Goal: Task Accomplishment & Management: Use online tool/utility

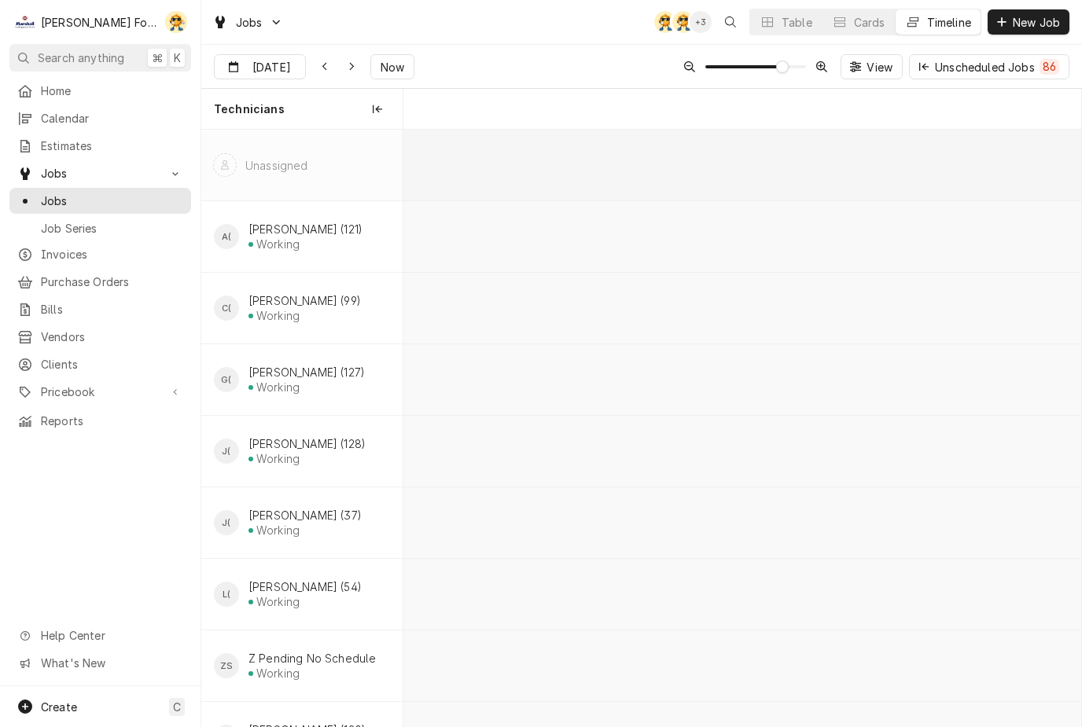
scroll to position [0, 13471]
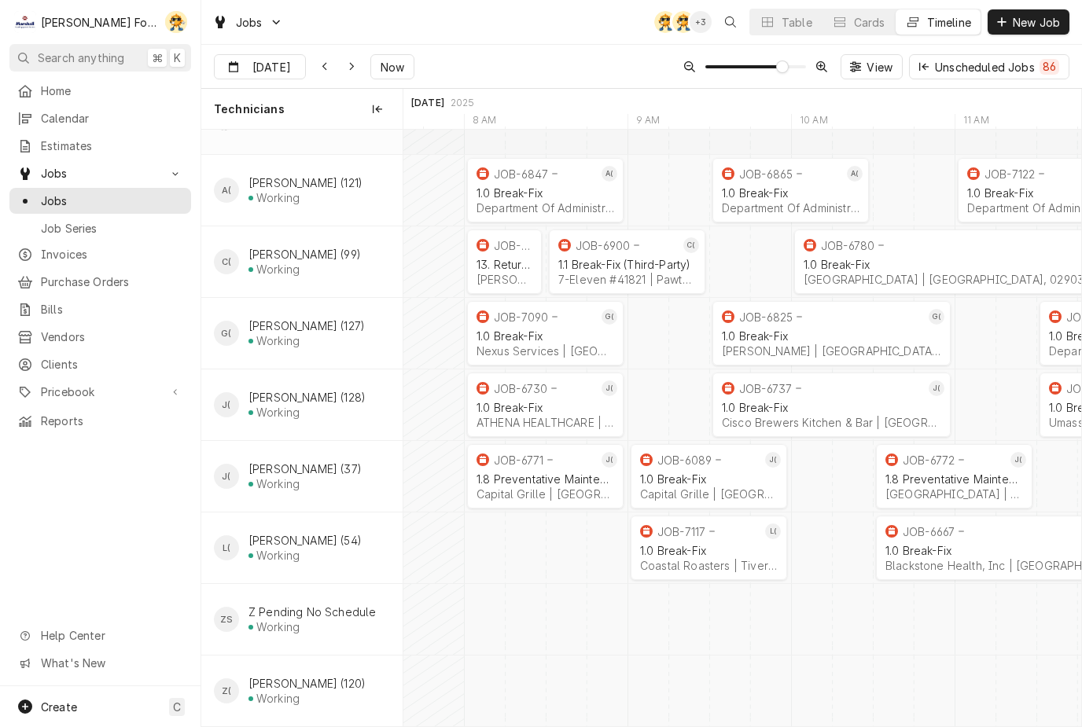
click at [781, 24] on div "Table" at bounding box center [796, 22] width 31 height 17
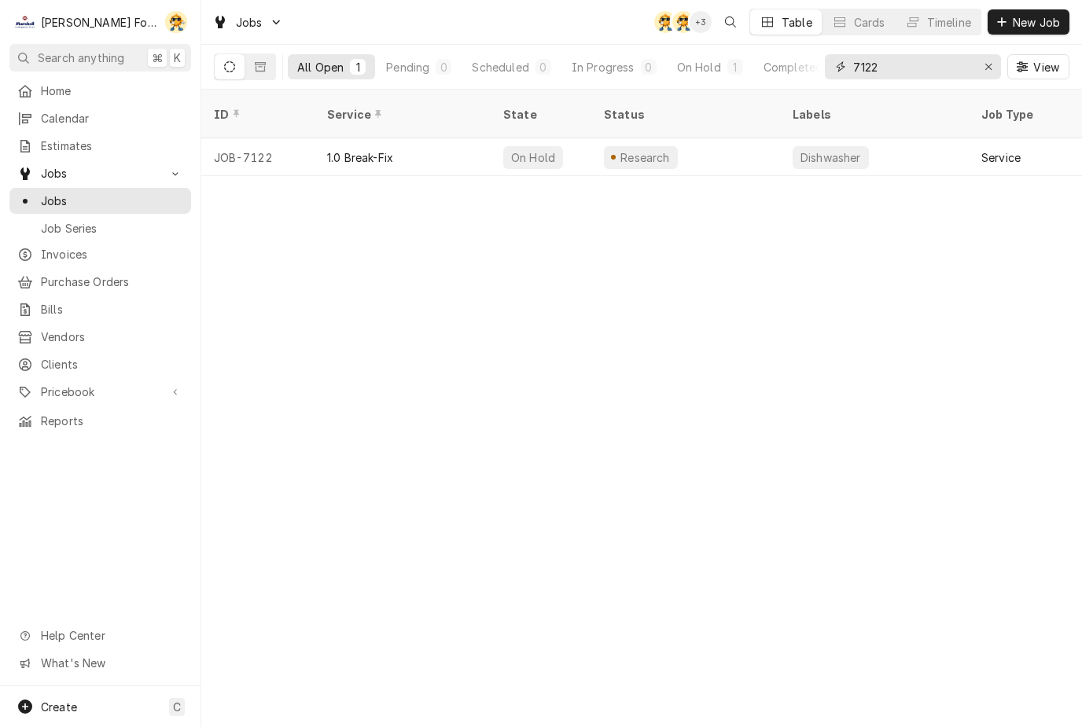
click at [929, 72] on input "7122" at bounding box center [912, 66] width 118 height 25
type input "7"
type input "7084"
click at [529, 146] on div "Pending" at bounding box center [532, 157] width 59 height 23
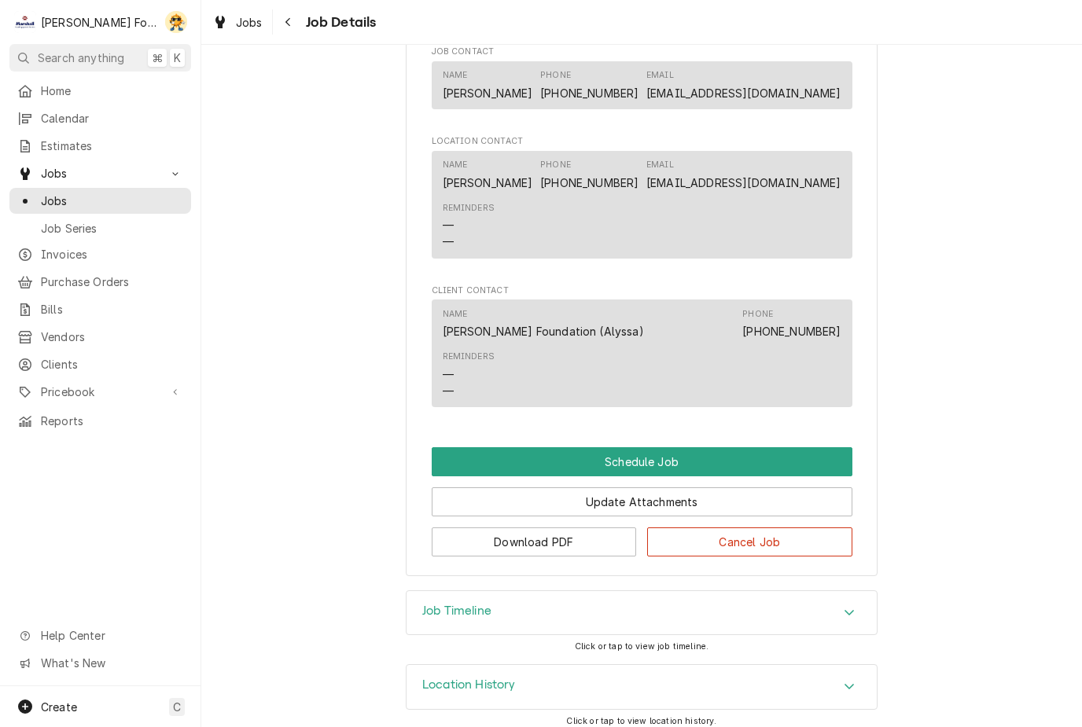
scroll to position [1285, 0]
click at [649, 448] on button "Schedule Job" at bounding box center [642, 462] width 421 height 29
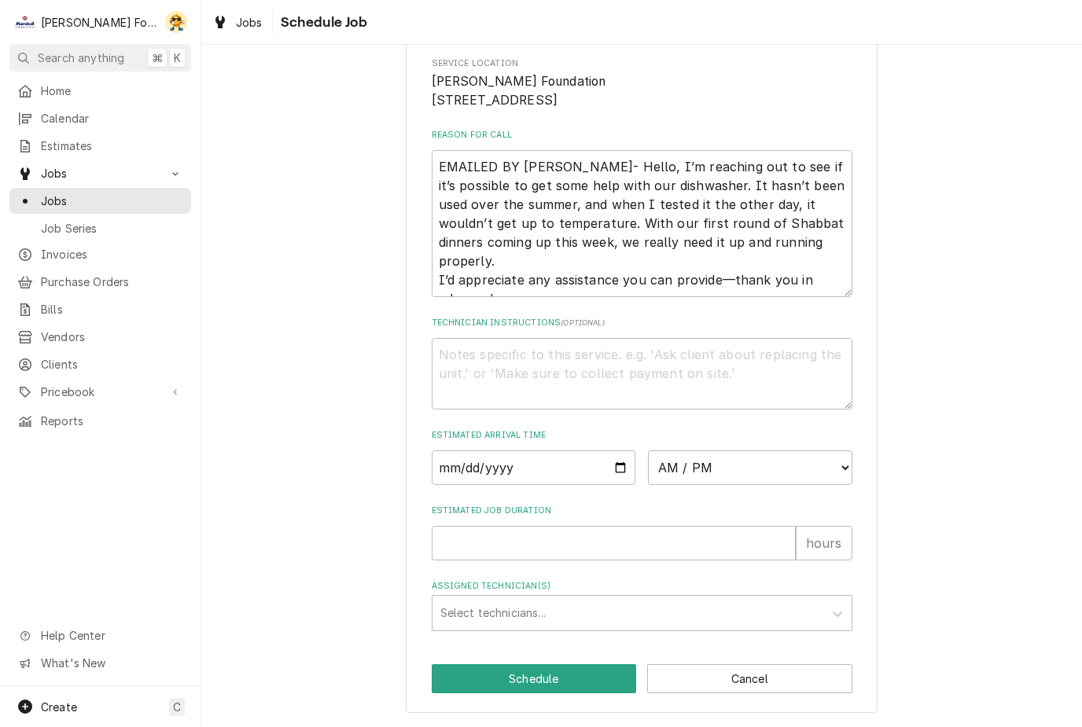
scroll to position [250, 0]
click at [533, 469] on input "Date" at bounding box center [534, 467] width 204 height 35
type input "2025-08-28"
type textarea "x"
click at [759, 473] on select "AM / PM 6:00 AM 6:15 AM 6:30 AM 6:45 AM 7:00 AM 7:15 AM 7:30 AM 7:45 AM 8:00 AM…" at bounding box center [750, 467] width 204 height 35
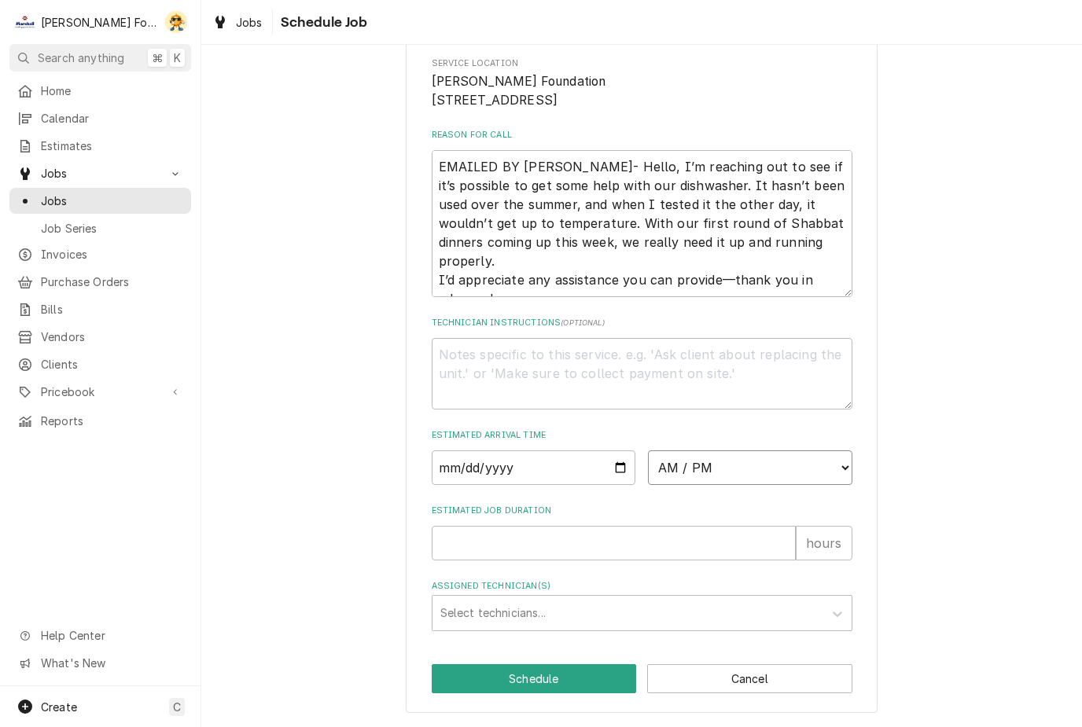
select select "13:30:00"
type textarea "x"
click at [531, 541] on input "Estimated Job Duration" at bounding box center [614, 543] width 364 height 35
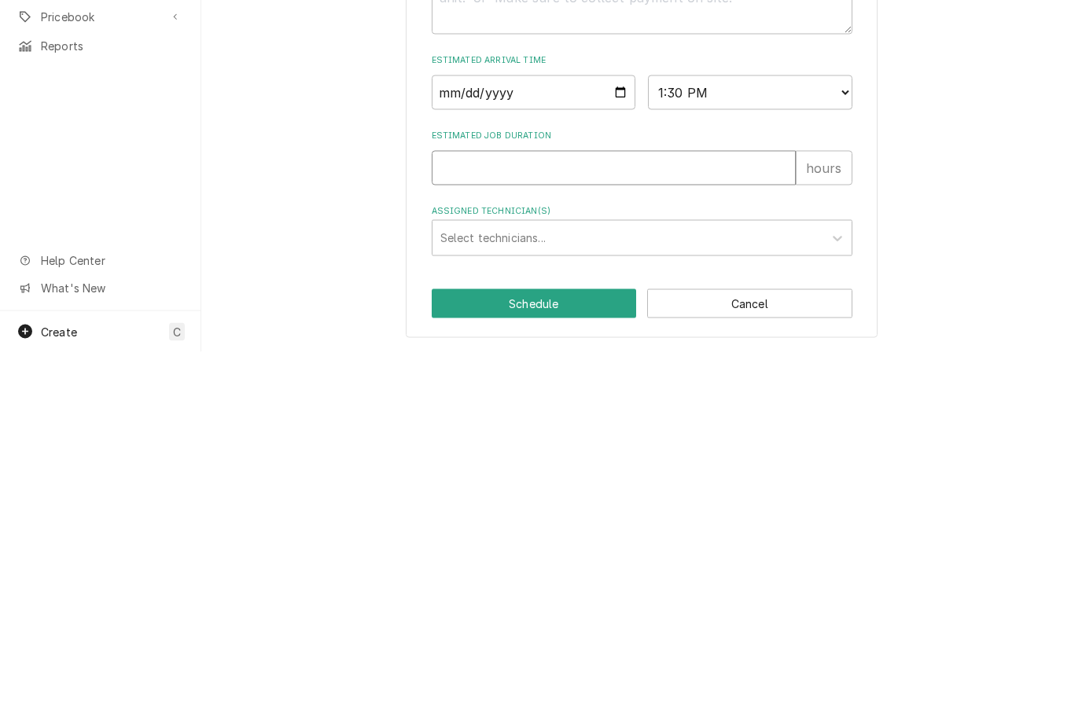
type input "1"
type textarea "x"
type input "1"
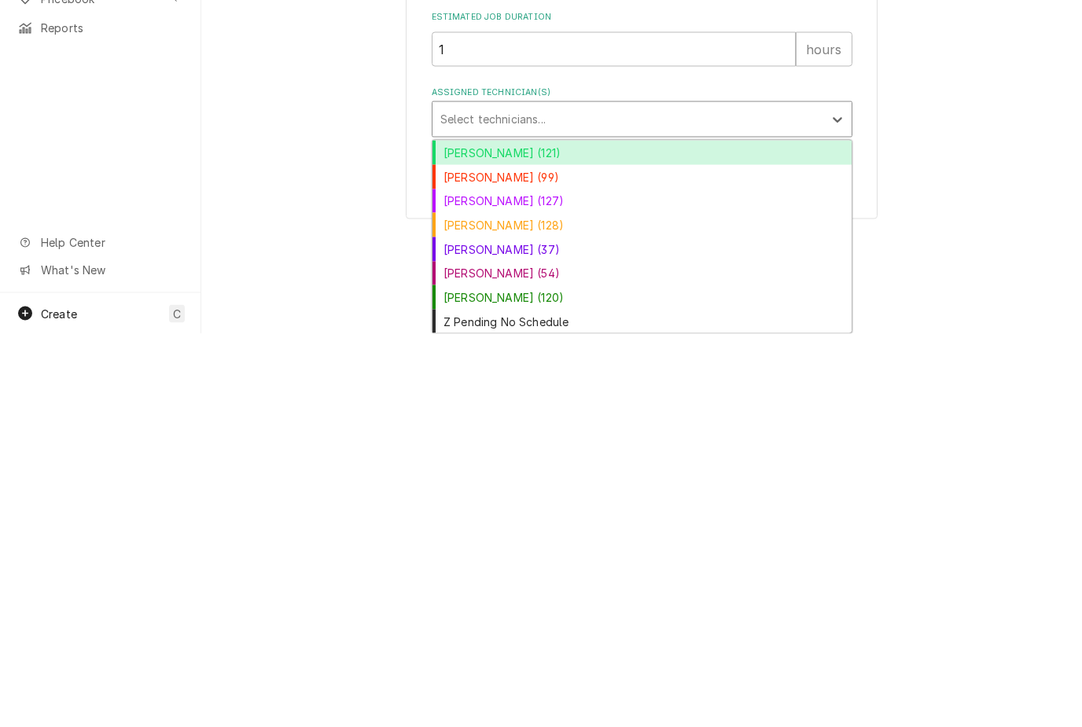
scroll to position [351, 0]
click at [494, 558] on div "[PERSON_NAME] (99)" at bounding box center [641, 570] width 419 height 24
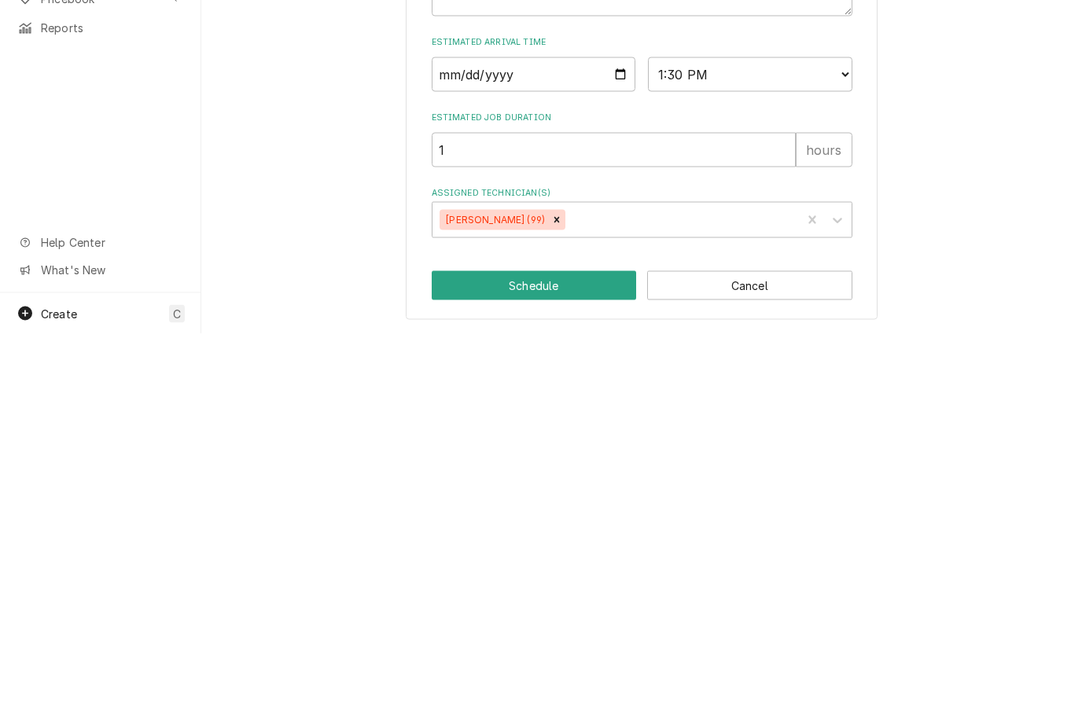
scroll to position [250, 0]
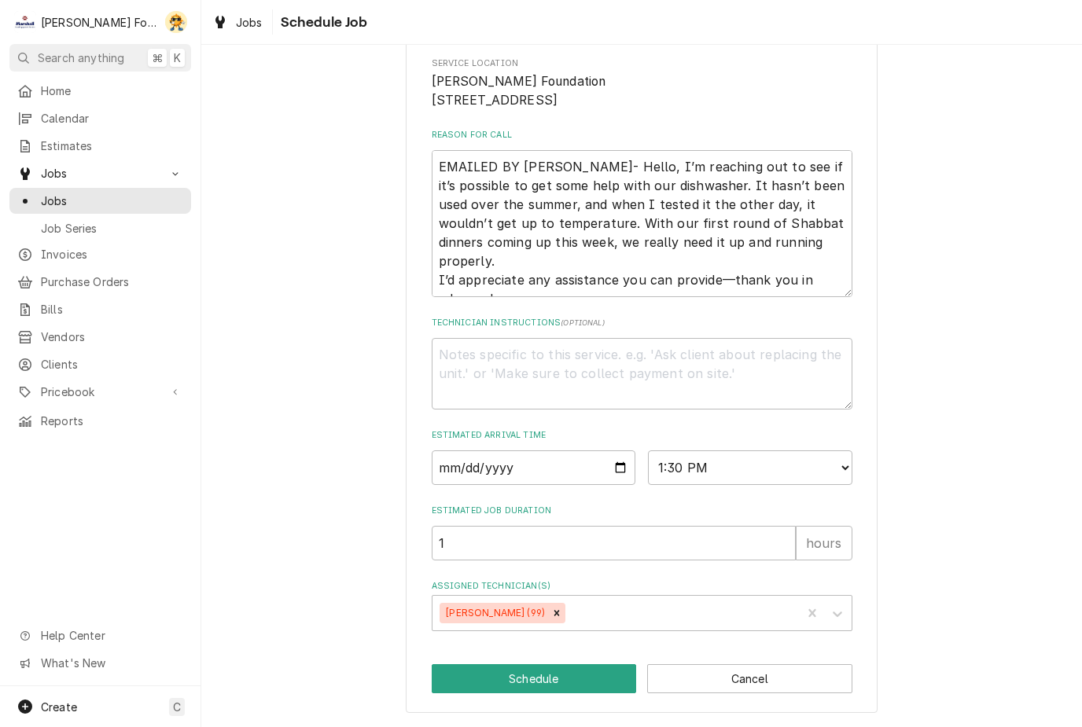
click at [552, 687] on button "Schedule" at bounding box center [534, 678] width 205 height 29
type textarea "x"
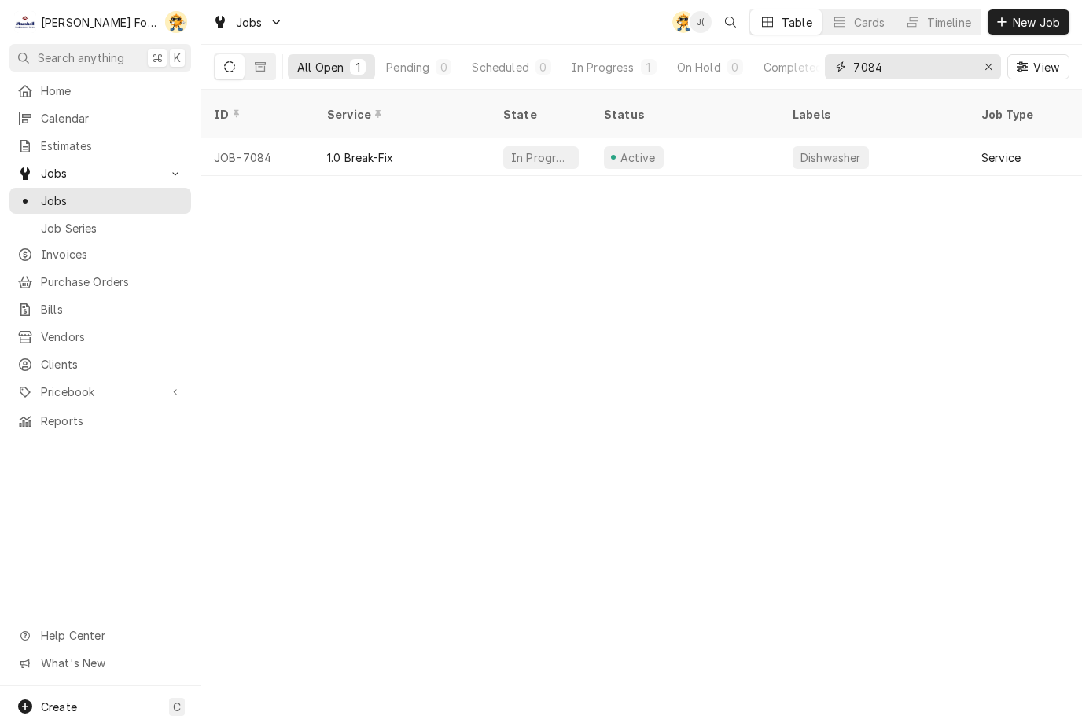
click at [989, 61] on div "Erase input" at bounding box center [988, 67] width 16 height 16
click at [957, 20] on div "Timeline" at bounding box center [949, 22] width 44 height 17
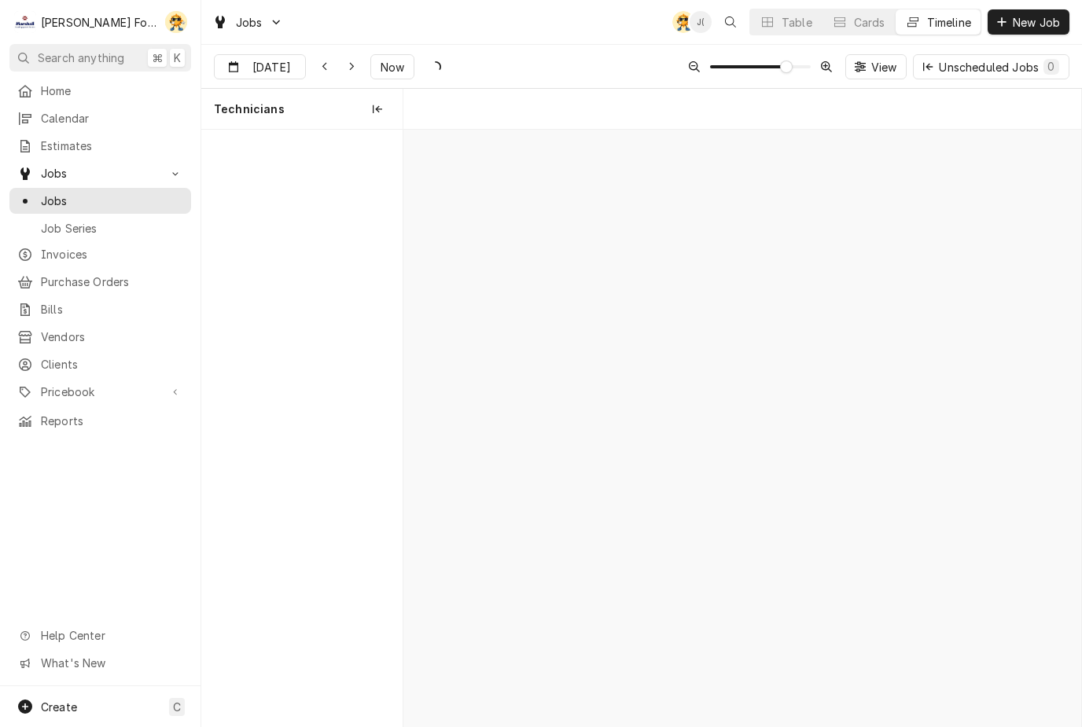
scroll to position [0, 13430]
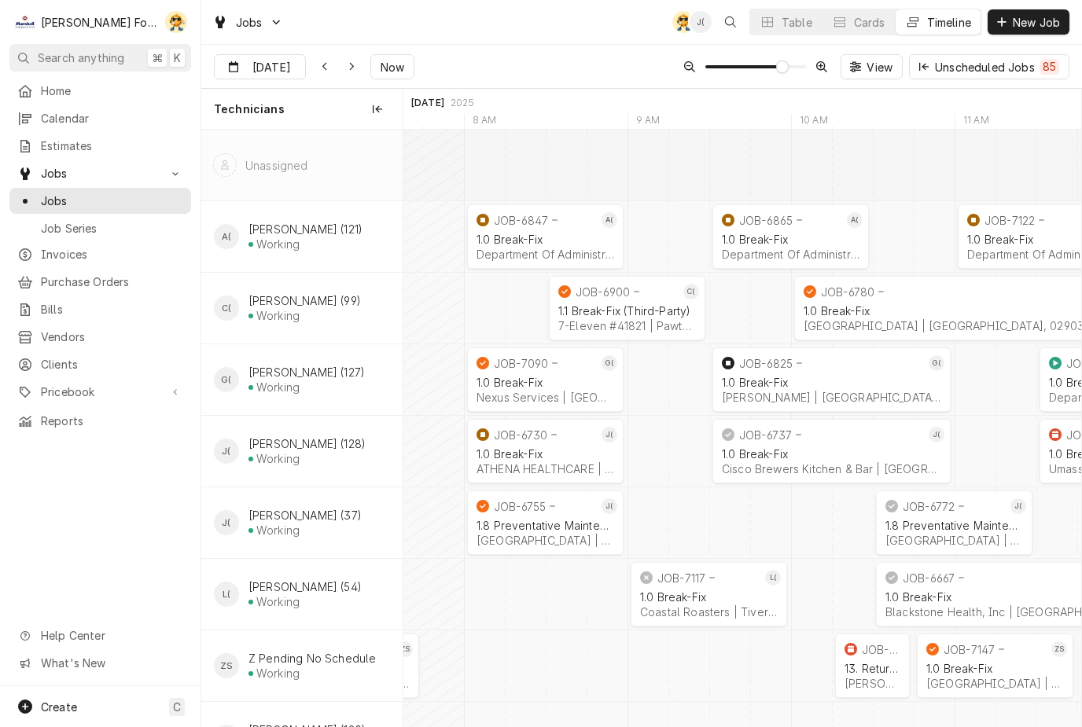
click at [399, 77] on button "Now" at bounding box center [392, 66] width 44 height 25
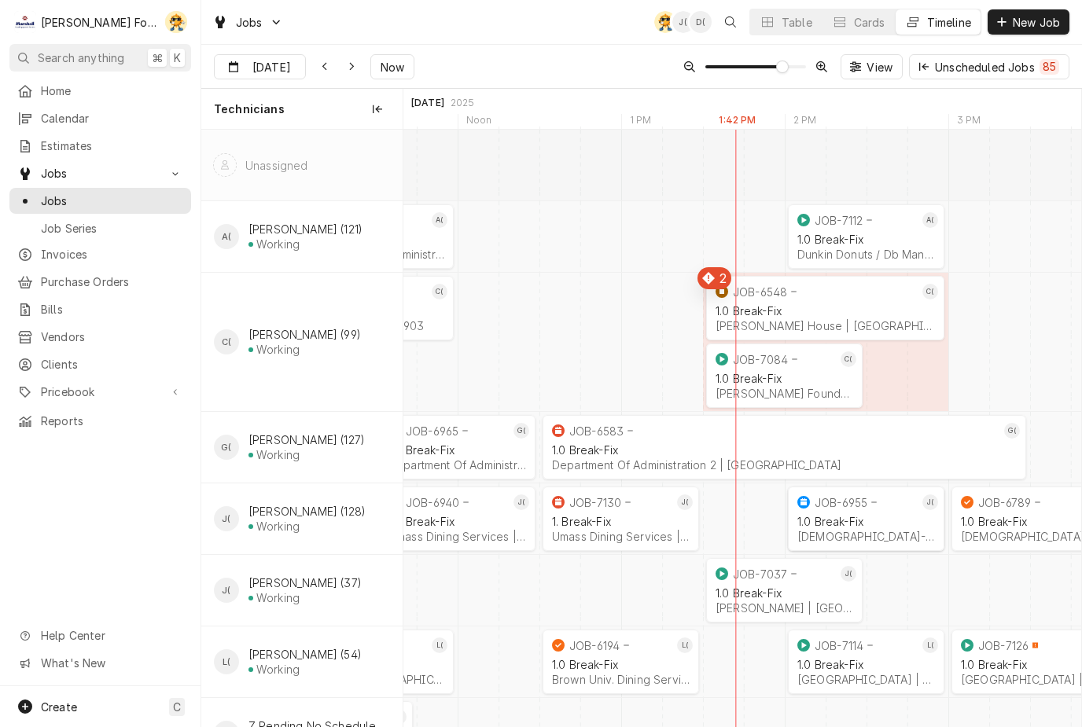
scroll to position [0, 14156]
